Goal: Task Accomplishment & Management: Use online tool/utility

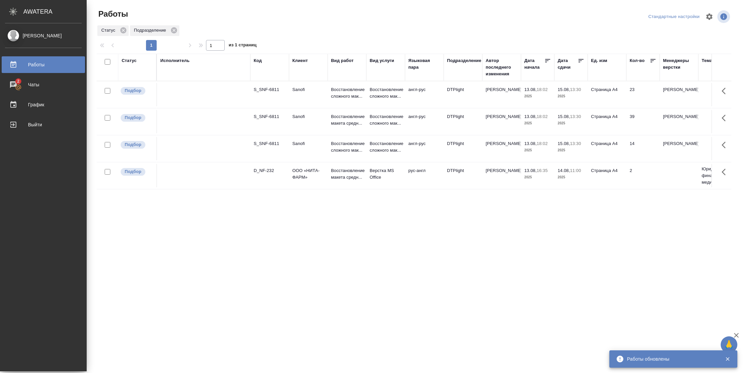
click at [133, 62] on div "Статус" at bounding box center [129, 60] width 15 height 7
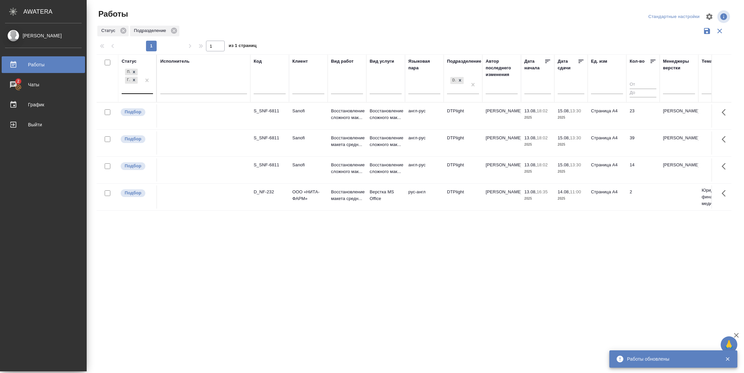
click at [143, 90] on div at bounding box center [147, 80] width 12 height 26
click at [187, 133] on div "В работе" at bounding box center [210, 133] width 100 height 12
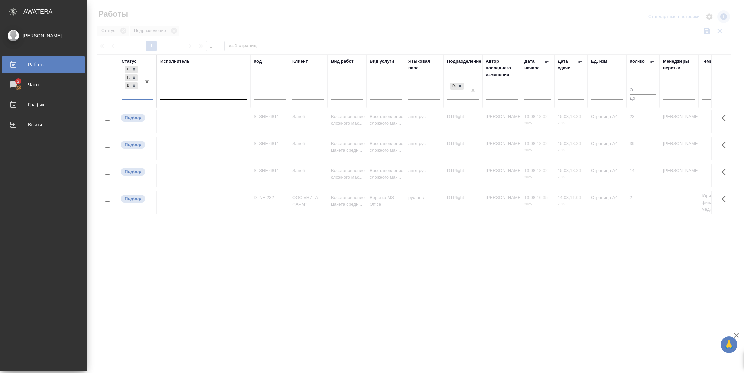
click at [193, 91] on div at bounding box center [203, 93] width 87 height 10
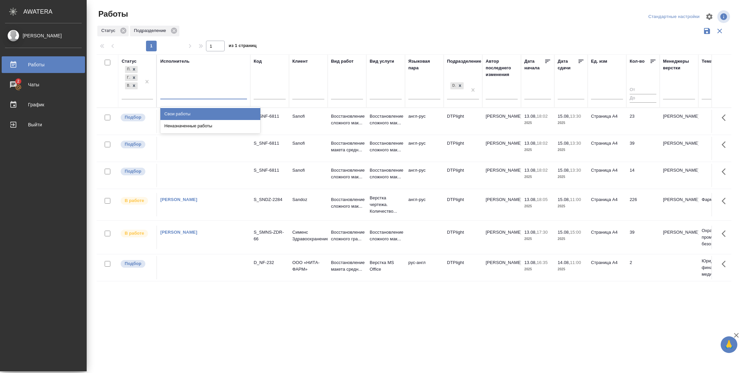
click at [190, 114] on div "Свои работы" at bounding box center [210, 114] width 100 height 12
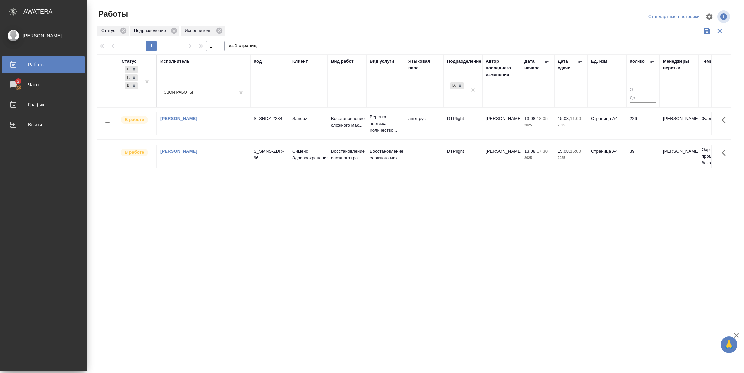
click at [605, 123] on td "Страница А4" at bounding box center [607, 123] width 39 height 23
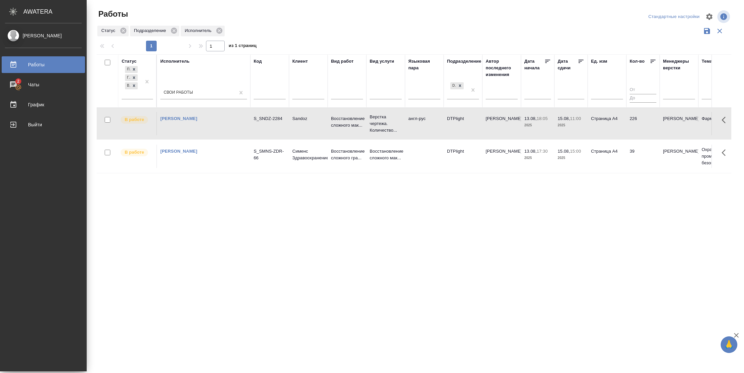
click at [605, 123] on td "Страница А4" at bounding box center [607, 123] width 39 height 23
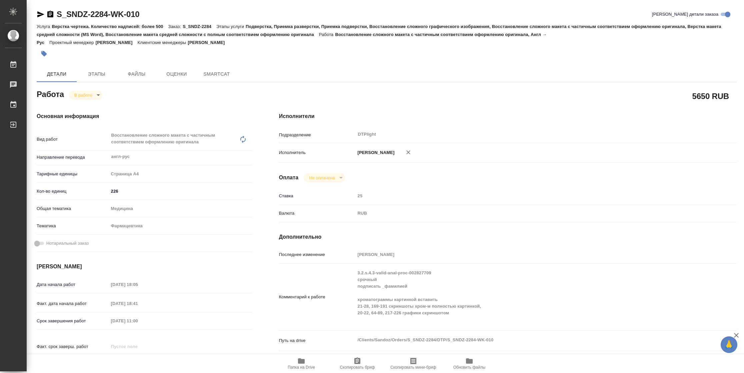
type textarea "x"
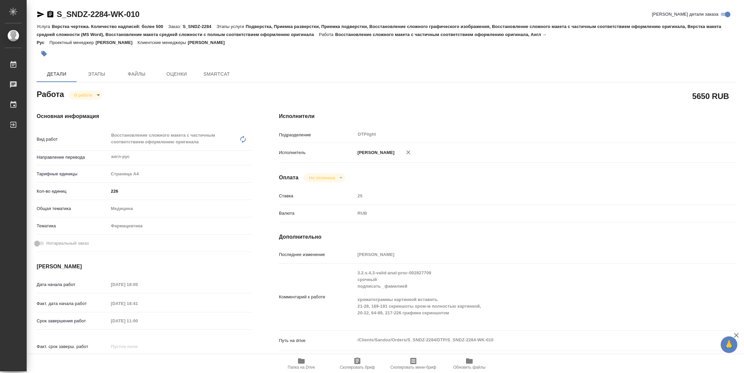
type textarea "x"
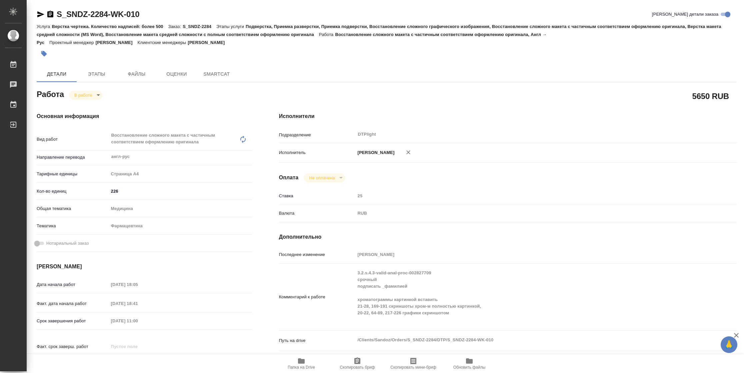
type textarea "x"
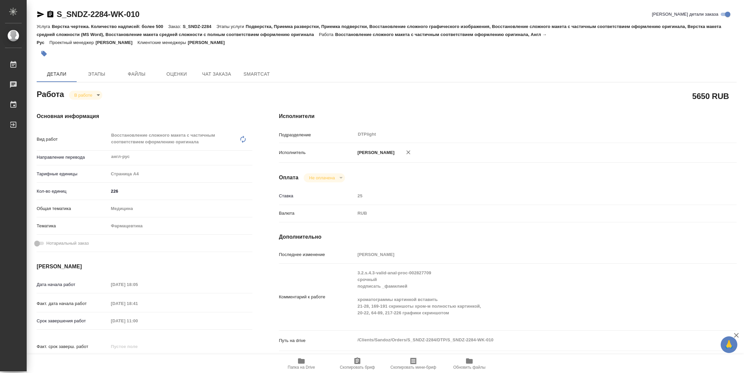
type textarea "x"
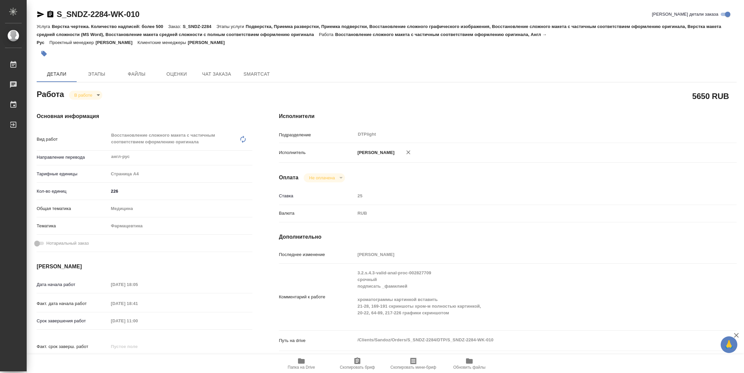
type textarea "x"
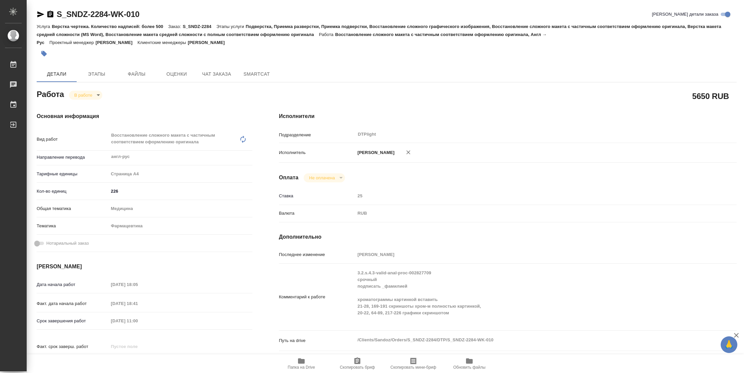
click at [308, 369] on span "Папка на Drive" at bounding box center [301, 367] width 27 height 5
